Goal: Information Seeking & Learning: Find specific fact

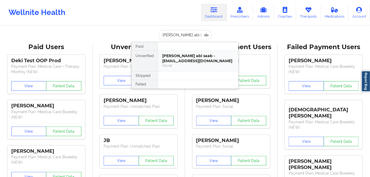
drag, startPoint x: 204, startPoint y: 58, endPoint x: 207, endPoint y: 60, distance: 3.2
click at [207, 60] on div "[PERSON_NAME] abi saab - [EMAIL_ADDRESS][DOMAIN_NAME]" at bounding box center [198, 59] width 72 height 10
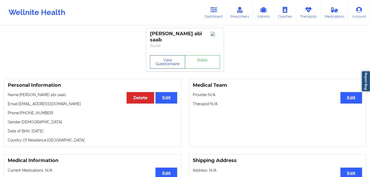
drag, startPoint x: 162, startPoint y: 57, endPoint x: 159, endPoint y: 49, distance: 8.9
click at [162, 57] on button "View Questionnaire" at bounding box center [167, 61] width 35 height 13
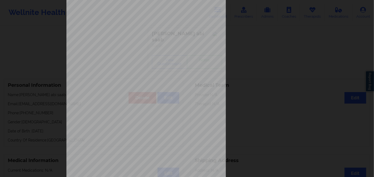
scroll to position [78, 0]
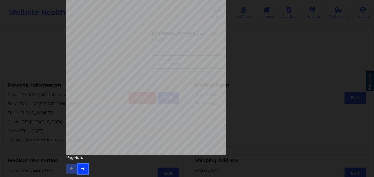
drag, startPoint x: 85, startPoint y: 170, endPoint x: 81, endPoint y: 170, distance: 3.7
click at [81, 170] on button "button" at bounding box center [83, 169] width 10 height 10
click at [83, 169] on icon "button" at bounding box center [83, 168] width 5 height 3
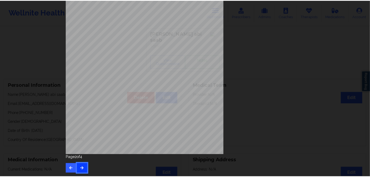
scroll to position [0, 0]
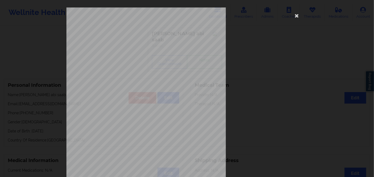
click at [132, 39] on span "Insurance Member ID for patient" at bounding box center [141, 37] width 40 height 3
click at [131, 40] on span "926357614" at bounding box center [128, 41] width 12 height 2
copy span "926357614"
click at [295, 15] on icon at bounding box center [296, 15] width 9 height 9
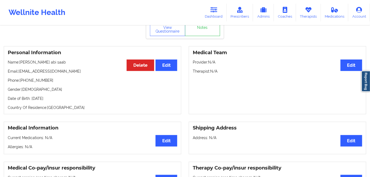
scroll to position [24, 0]
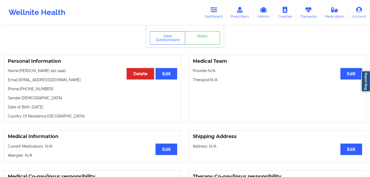
click at [61, 105] on p "Date of Birth: [DEMOGRAPHIC_DATA]" at bounding box center [92, 107] width 169 height 5
copy p "1982"
drag, startPoint x: 49, startPoint y: 64, endPoint x: 20, endPoint y: 62, distance: 28.9
click at [20, 62] on div "Personal Information Edit Delete Name: [PERSON_NAME] Email: [EMAIL_ADDRESS][DOM…" at bounding box center [92, 89] width 177 height 68
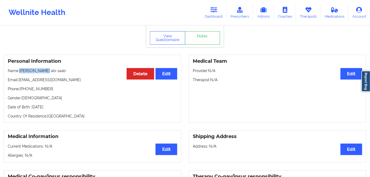
copy p "[PERSON_NAME] abi saab"
